Goal: Task Accomplishment & Management: Manage account settings

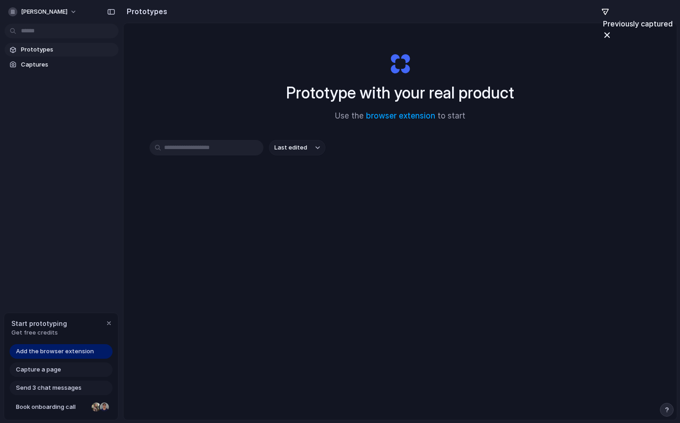
click at [468, 89] on h1 "Prototype with your real product" at bounding box center [400, 93] width 228 height 24
click at [56, 12] on button "[PERSON_NAME]" at bounding box center [43, 12] width 77 height 15
click at [46, 49] on span "Invite members" at bounding box center [43, 46] width 44 height 9
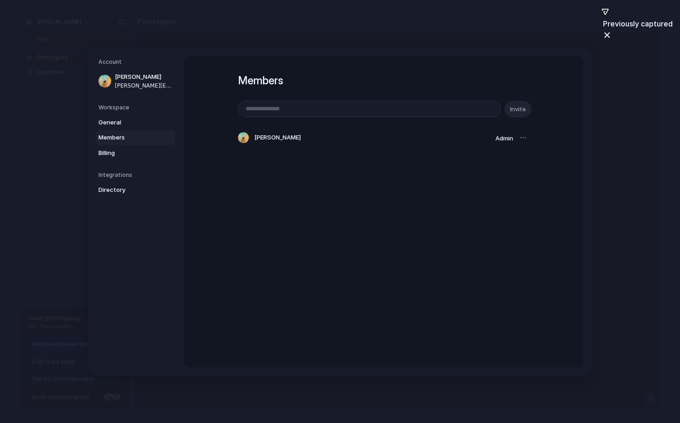
click at [522, 142] on div at bounding box center [523, 137] width 13 height 13
click at [524, 137] on div at bounding box center [523, 137] width 13 height 13
click at [523, 140] on div at bounding box center [523, 137] width 13 height 13
click at [97, 125] on link "General" at bounding box center [135, 122] width 79 height 15
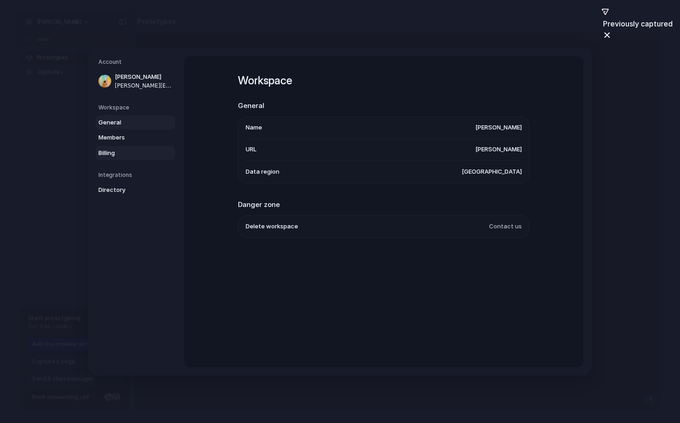
click at [122, 150] on span "Billing" at bounding box center [127, 152] width 58 height 9
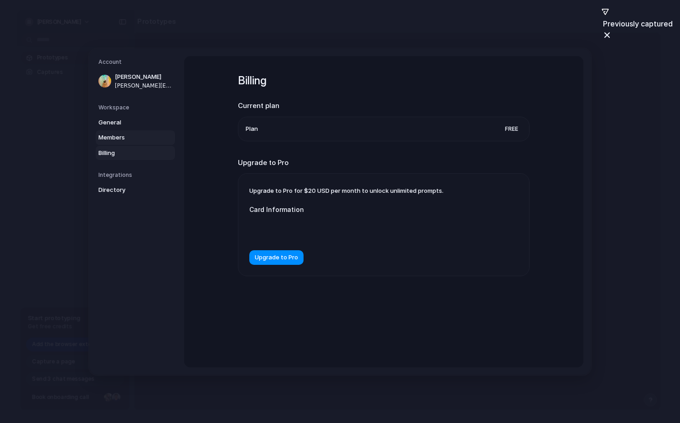
click at [123, 138] on span "Members" at bounding box center [127, 137] width 58 height 9
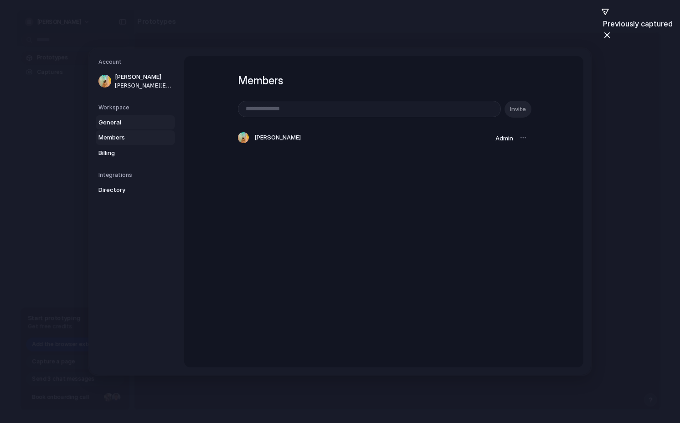
click at [126, 128] on link "General" at bounding box center [135, 122] width 79 height 15
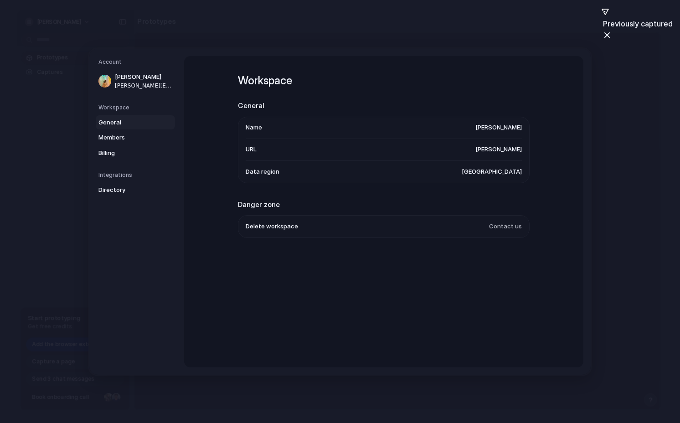
click at [272, 181] on li "Data region [GEOGRAPHIC_DATA]" at bounding box center [384, 171] width 276 height 22
click at [498, 174] on span "[GEOGRAPHIC_DATA]" at bounding box center [491, 171] width 60 height 9
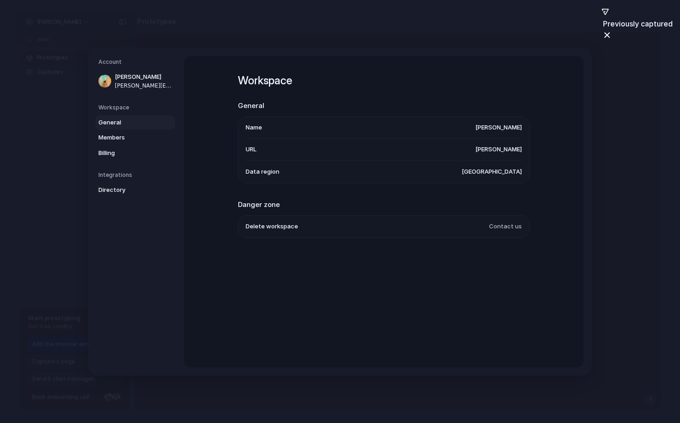
click at [498, 174] on span "[GEOGRAPHIC_DATA]" at bounding box center [491, 171] width 60 height 9
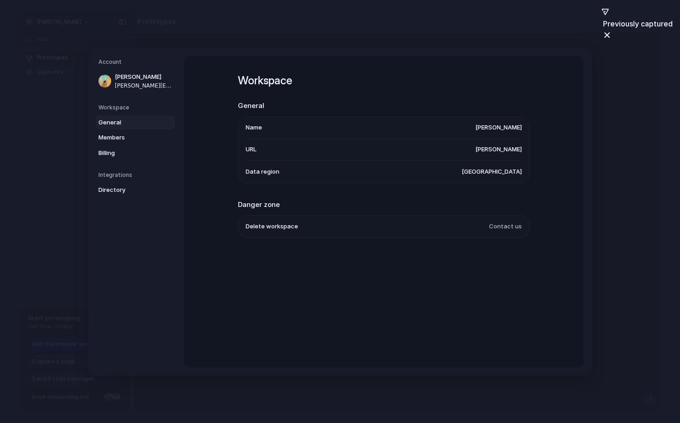
click at [498, 174] on span "[GEOGRAPHIC_DATA]" at bounding box center [491, 171] width 60 height 9
click at [113, 155] on span "Billing" at bounding box center [127, 152] width 58 height 9
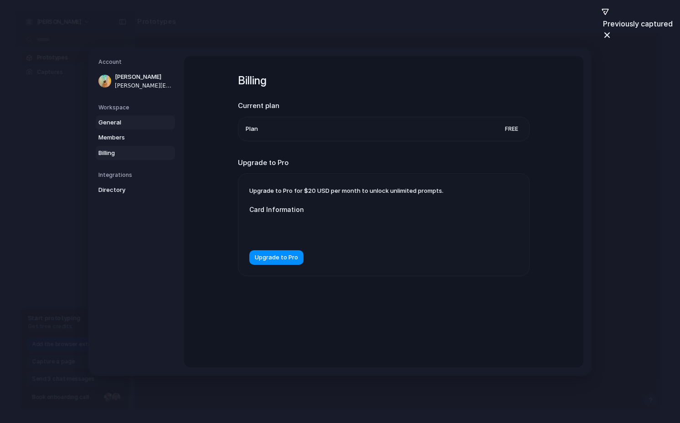
click at [138, 121] on span "General" at bounding box center [127, 122] width 58 height 9
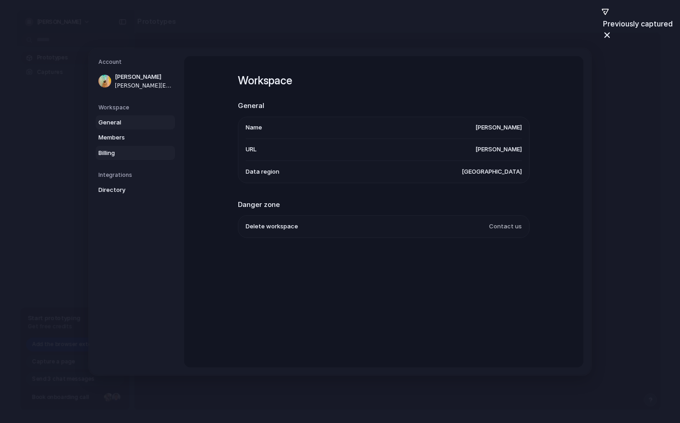
click at [128, 154] on span "Billing" at bounding box center [127, 152] width 58 height 9
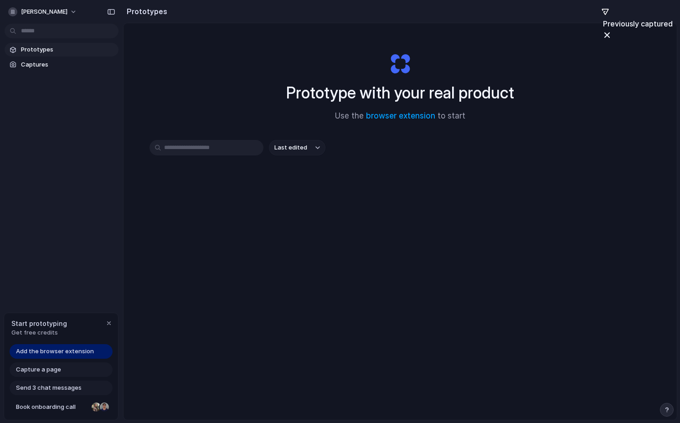
click at [92, 255] on div "[PERSON_NAME] Prototypes Captures Start prototyping Get free credits Add the br…" at bounding box center [61, 211] width 123 height 423
